Goal: Transaction & Acquisition: Download file/media

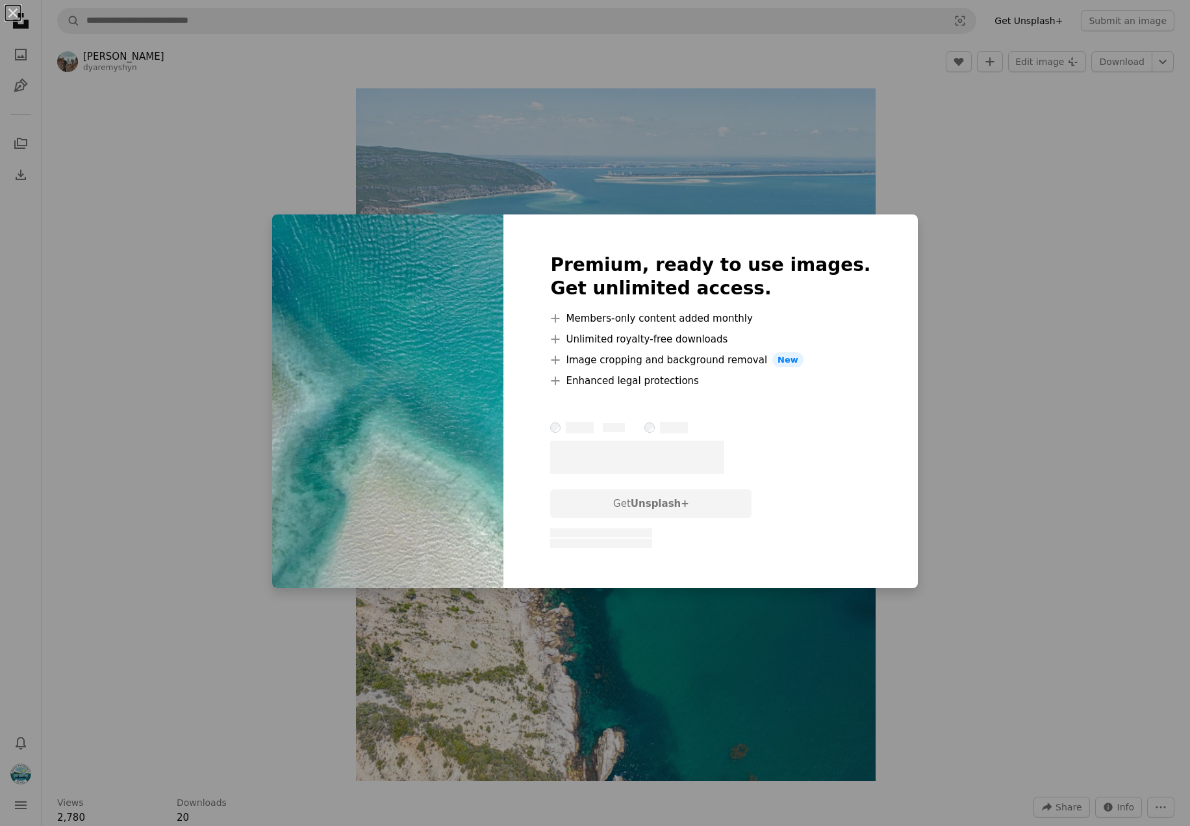
scroll to position [6173, 0]
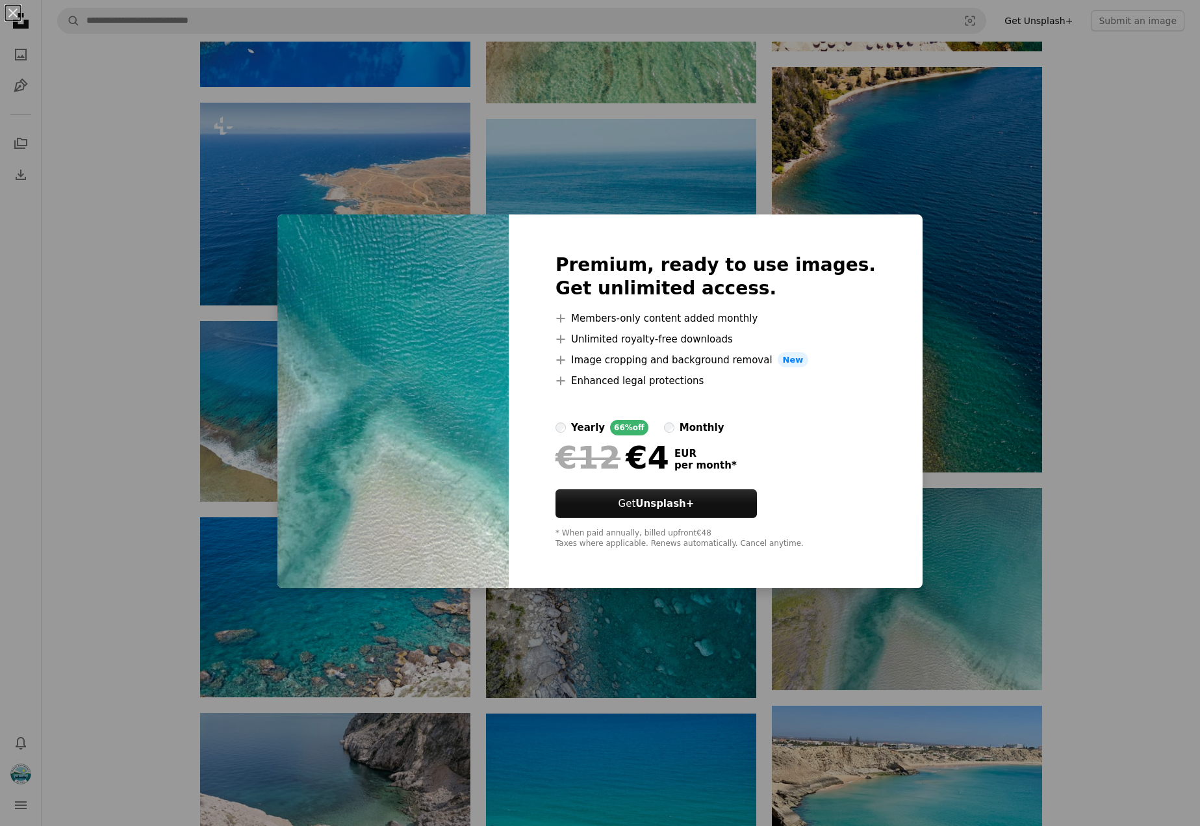
click at [688, 426] on label "monthly" at bounding box center [694, 428] width 60 height 16
click at [1096, 333] on div "An X shape Premium, ready to use images. Get unlimited access. A plus sign Memb…" at bounding box center [600, 413] width 1200 height 826
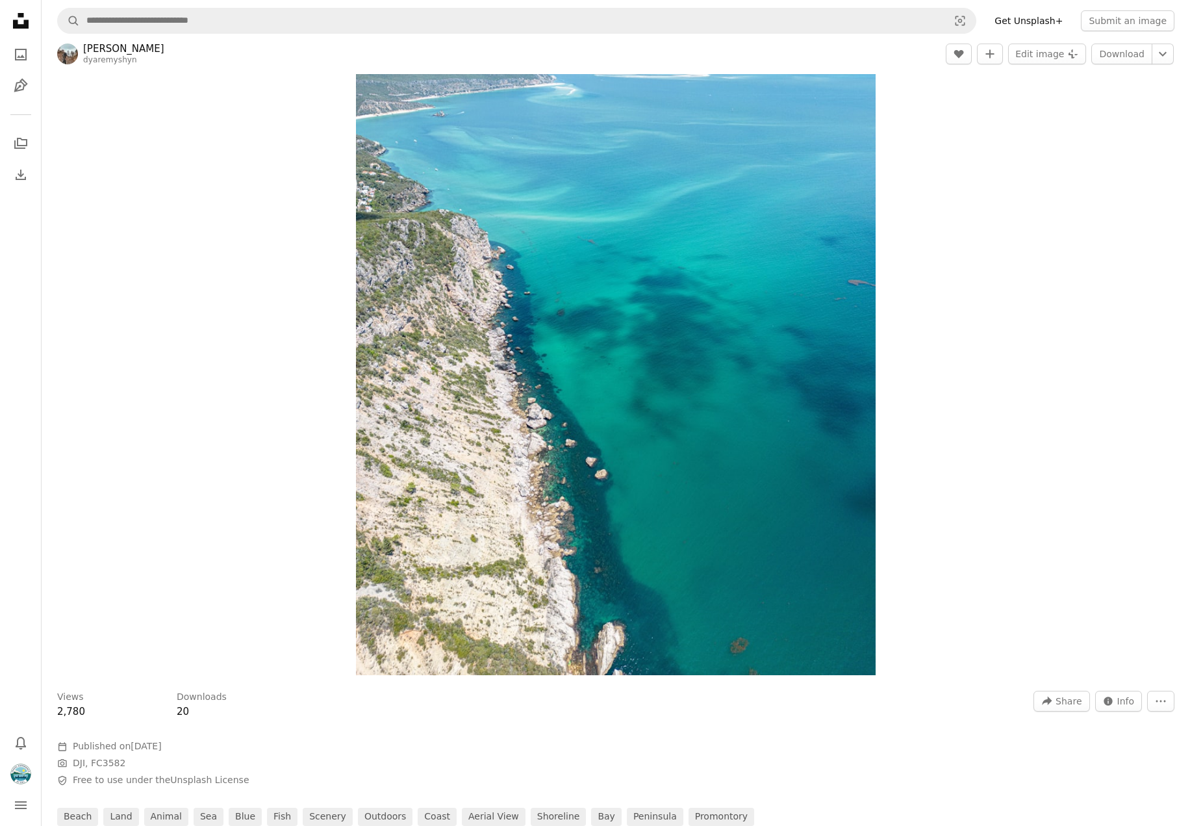
scroll to position [0, 0]
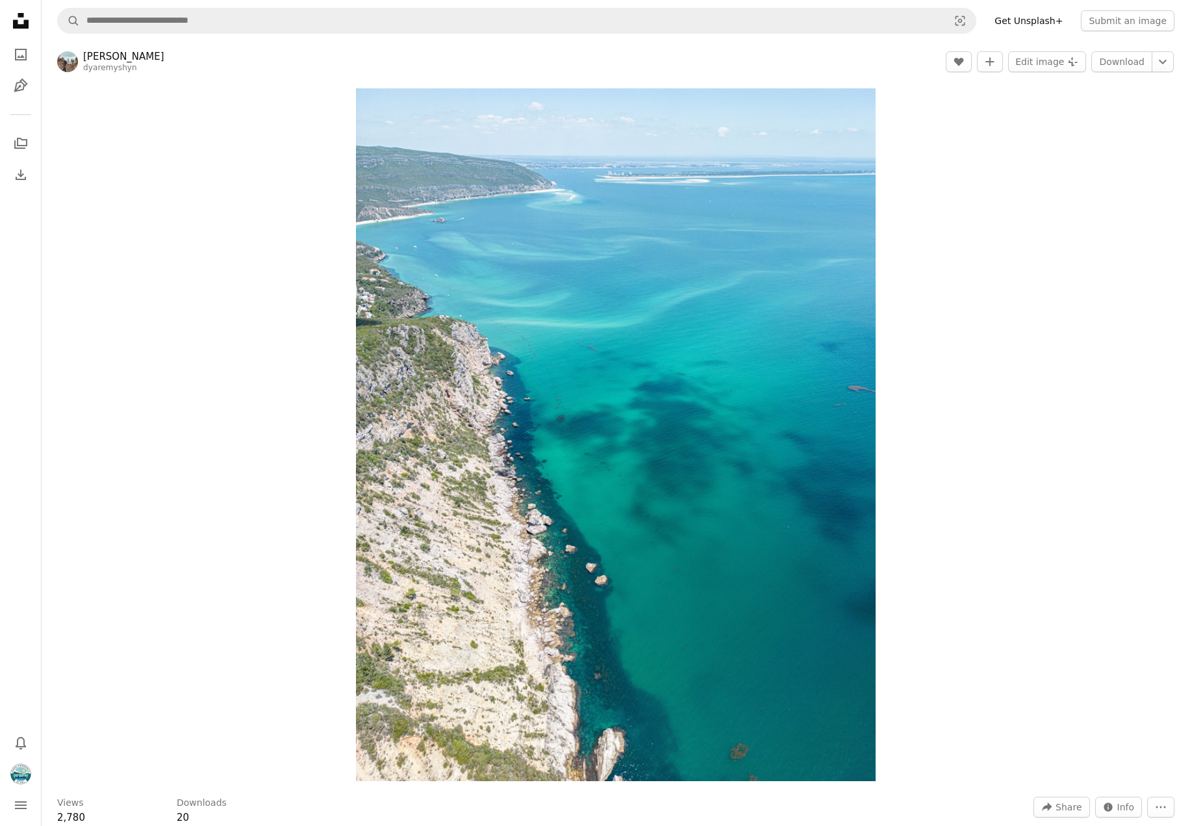
drag, startPoint x: 630, startPoint y: 274, endPoint x: 931, endPoint y: 218, distance: 305.9
click at [944, 212] on div "Zoom in" at bounding box center [616, 435] width 1149 height 706
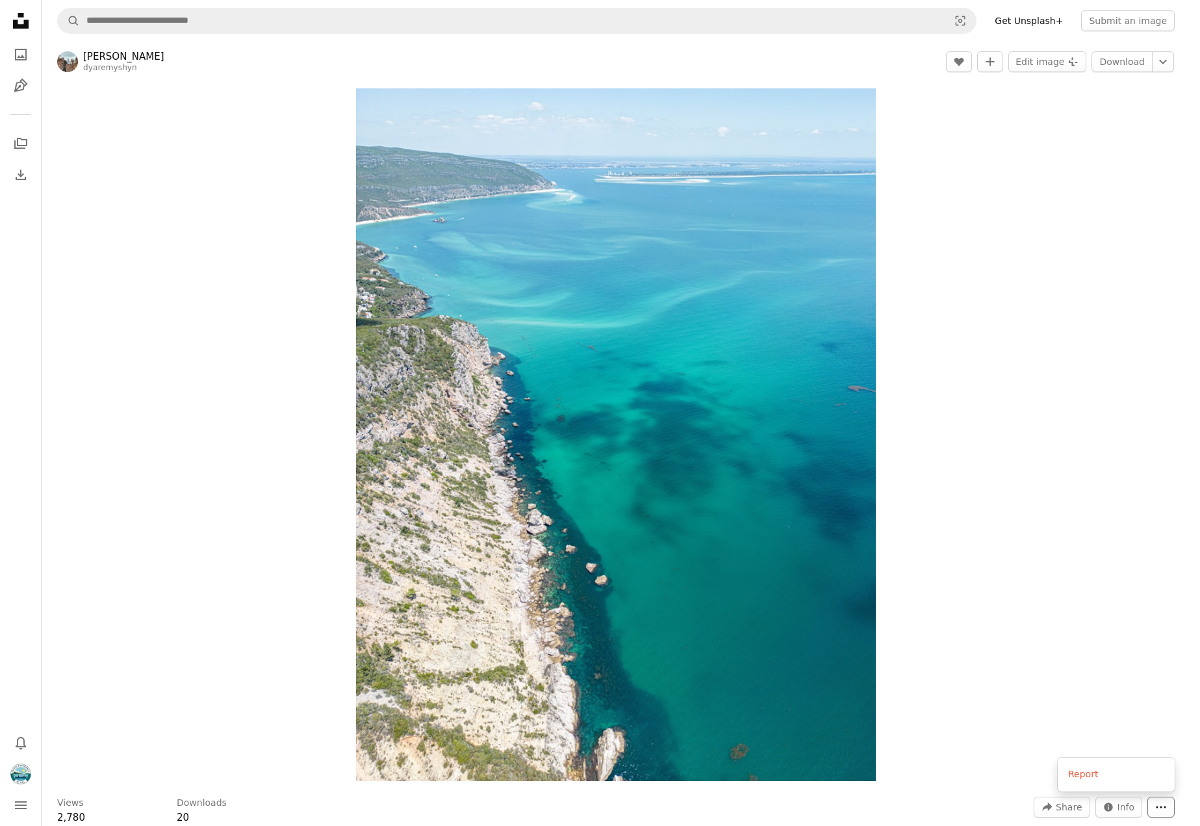
click at [1161, 801] on icon "More Actions" at bounding box center [1161, 807] width 12 height 12
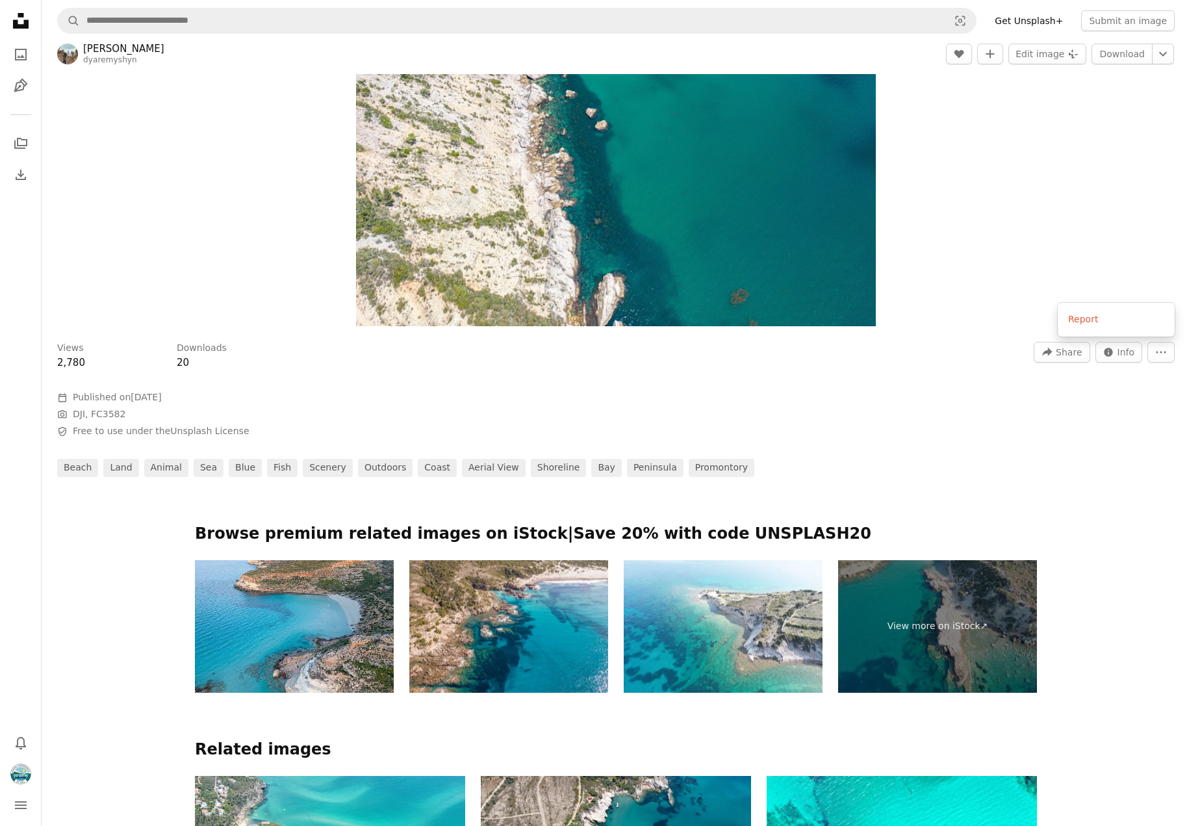
click at [751, 411] on body "Unsplash logo Unsplash Home A photo Pen Tool A stack of folders Download Bell n…" at bounding box center [595, 413] width 1190 height 826
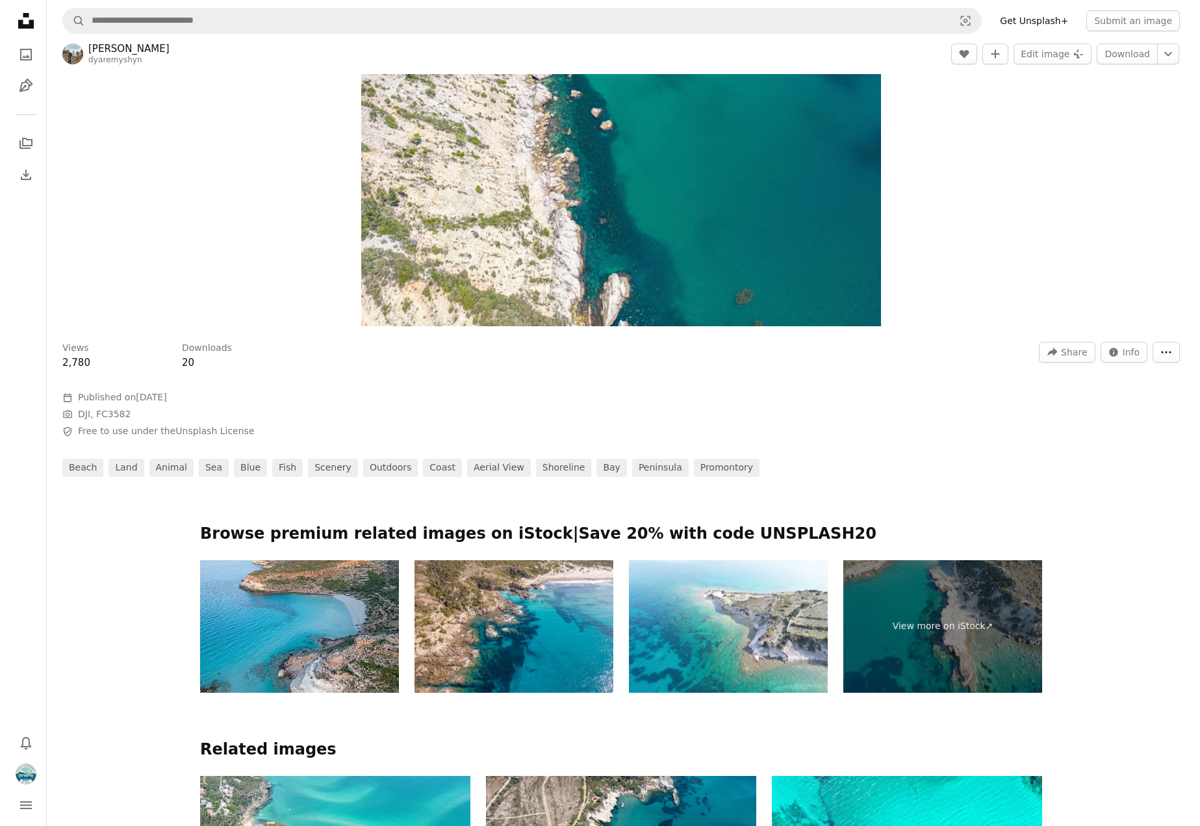
scroll to position [0, 0]
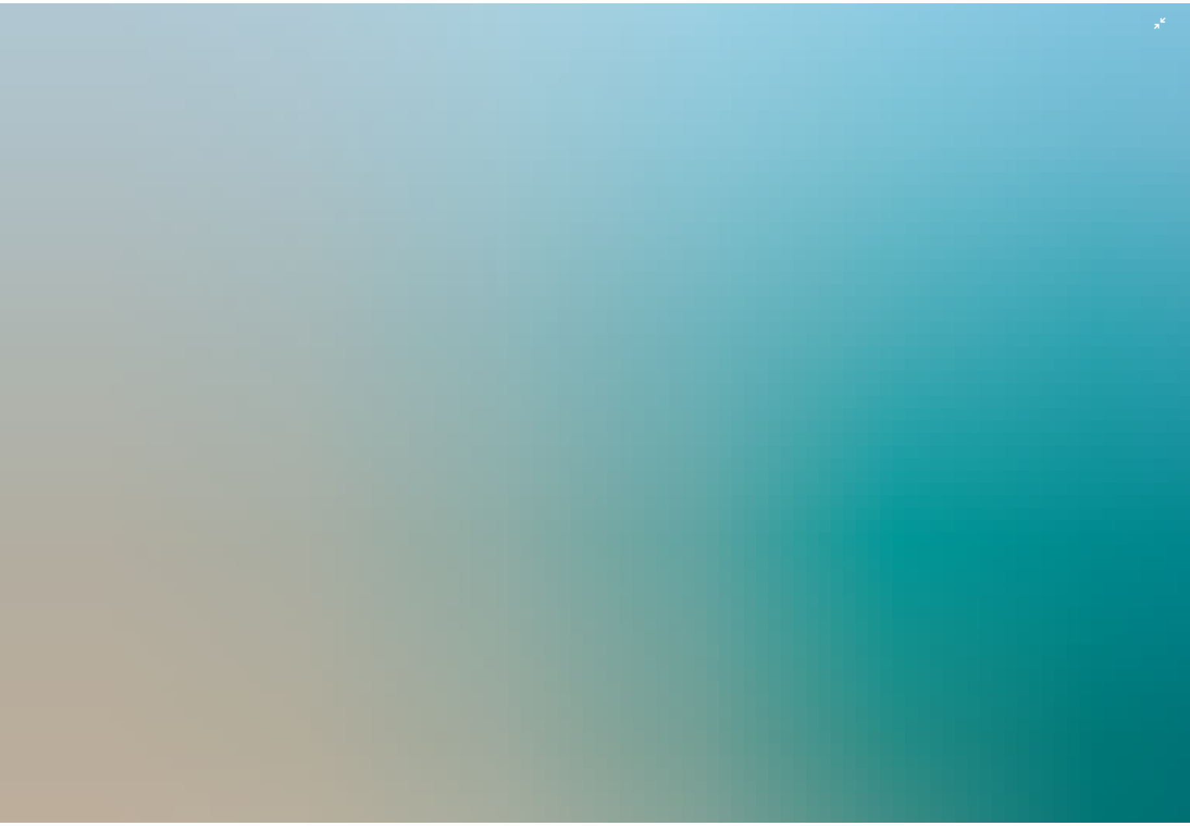
scroll to position [177, 0]
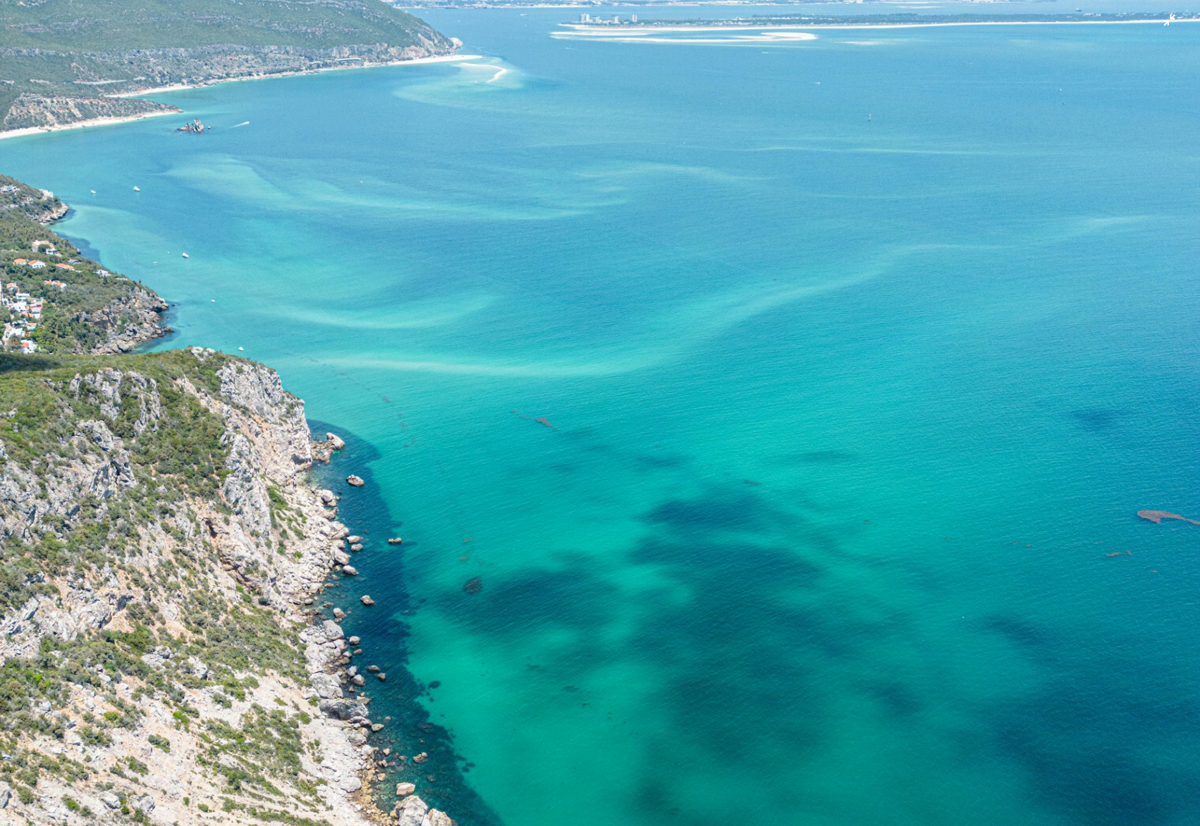
click at [1173, 18] on img "Zoom out on this image" at bounding box center [600, 624] width 1202 height 1602
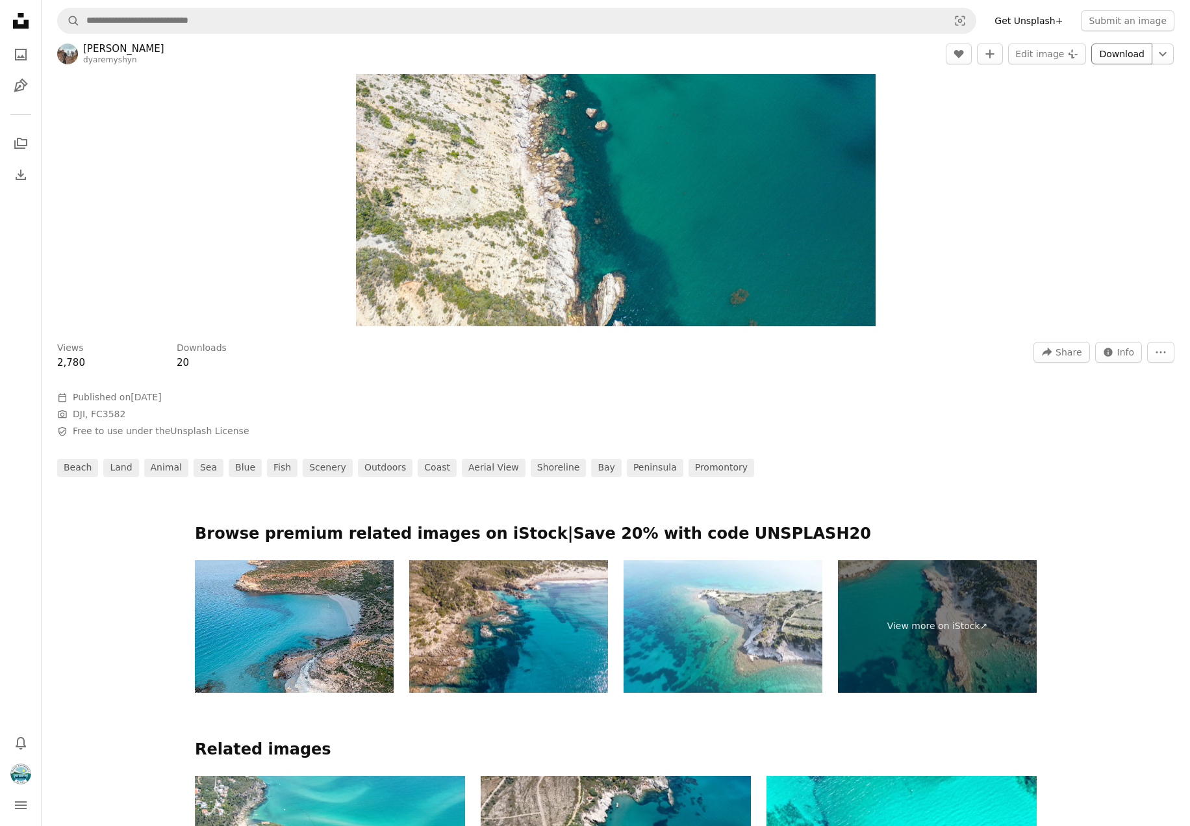
click at [1112, 60] on link "Download" at bounding box center [1122, 54] width 61 height 21
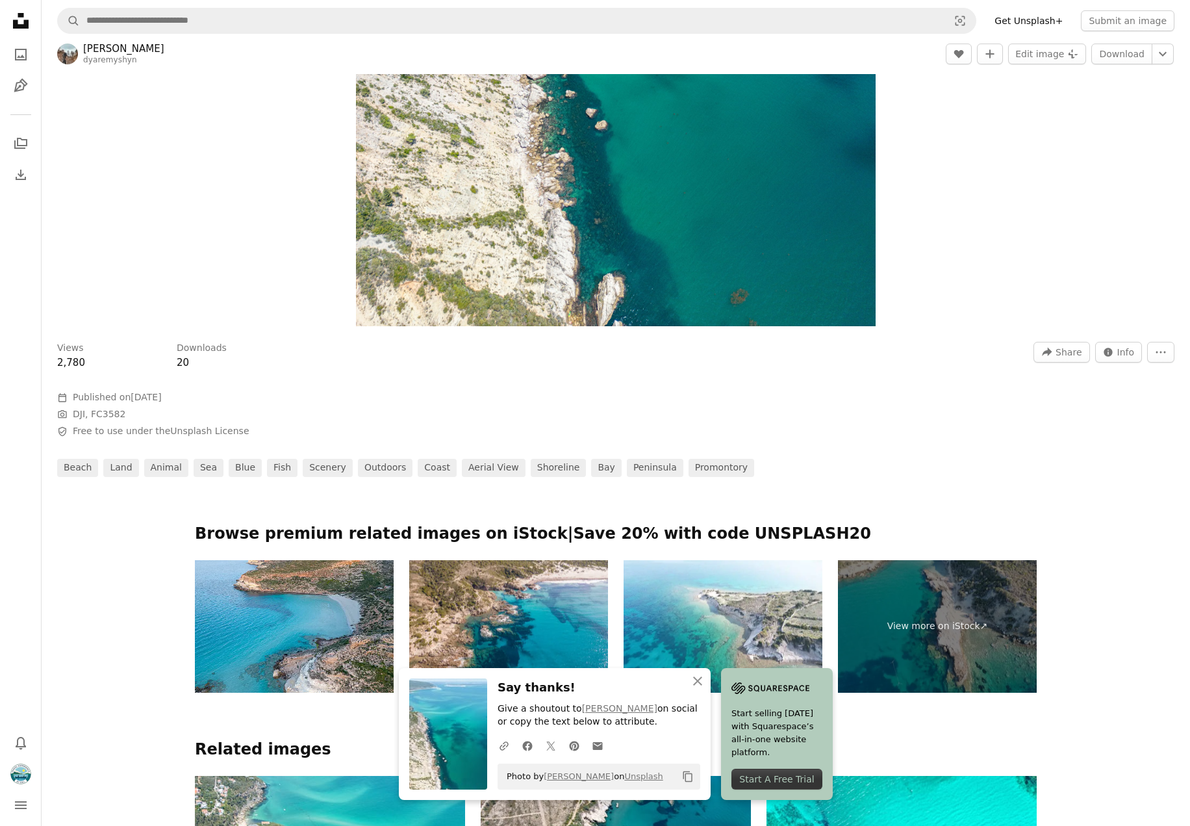
click at [784, 778] on div "Start A Free Trial" at bounding box center [777, 779] width 91 height 21
